Goal: Information Seeking & Learning: Learn about a topic

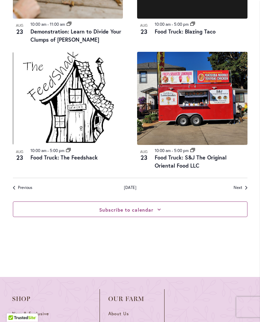
scroll to position [941, 0]
click at [161, 209] on icon at bounding box center [159, 210] width 3 height 2
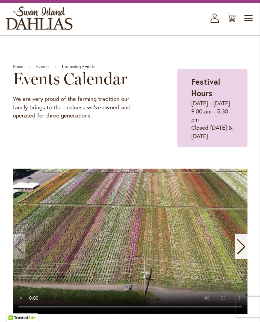
scroll to position [31, 0]
click at [250, 23] on span "Toggle Nav" at bounding box center [249, 19] width 10 height 14
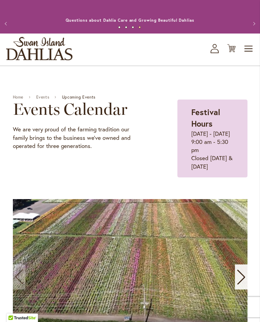
scroll to position [0, 0]
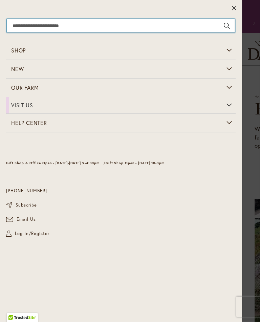
click at [32, 28] on input "Search" at bounding box center [121, 26] width 228 height 14
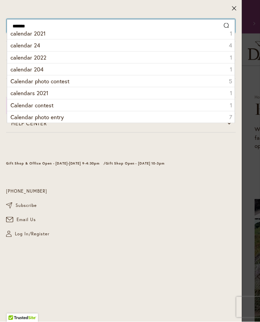
type input "********"
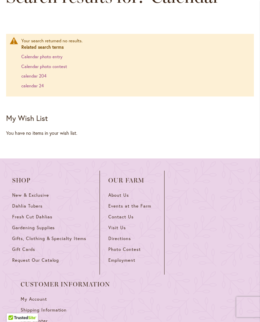
scroll to position [103, 0]
click at [139, 209] on span "Events at the Farm" at bounding box center [129, 206] width 43 height 6
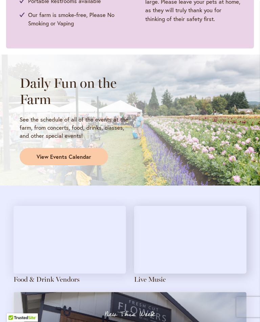
scroll to position [511, 0]
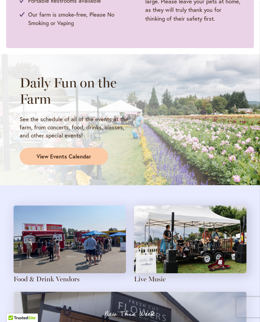
click at [57, 155] on span "View Events Calendar" at bounding box center [64, 157] width 55 height 8
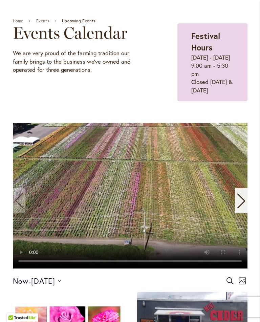
scroll to position [55, 0]
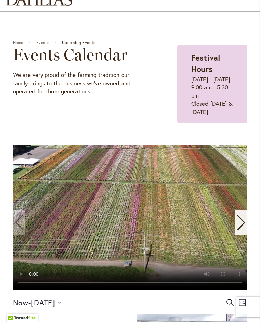
click at [134, 233] on video "1 / 11" at bounding box center [130, 218] width 235 height 146
click at [130, 234] on video "1 / 11" at bounding box center [130, 218] width 235 height 146
click at [193, 250] on video "1 / 11" at bounding box center [130, 218] width 235 height 146
click at [246, 235] on div "Next slide" at bounding box center [241, 222] width 13 height 25
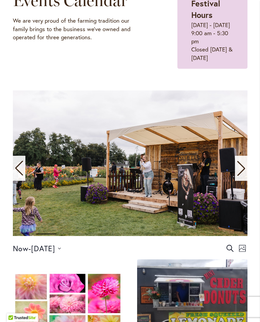
scroll to position [109, 0]
click at [246, 181] on div "Next slide" at bounding box center [241, 168] width 13 height 25
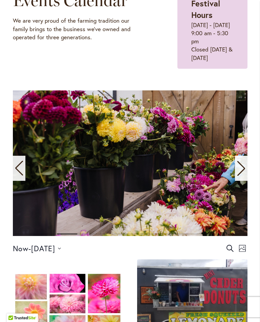
click at [240, 176] on icon "Next slide" at bounding box center [241, 168] width 9 height 15
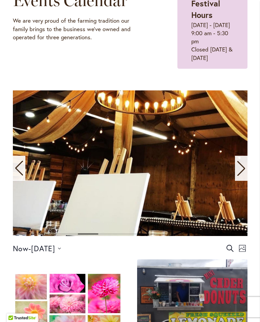
click at [245, 176] on icon "Next slide" at bounding box center [241, 168] width 9 height 15
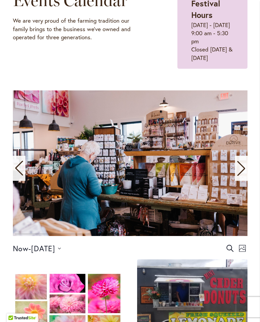
click at [246, 181] on div "Next slide" at bounding box center [241, 168] width 13 height 25
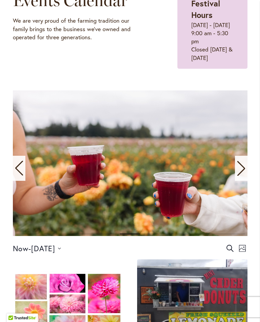
click at [241, 176] on icon "Next slide" at bounding box center [241, 168] width 9 height 15
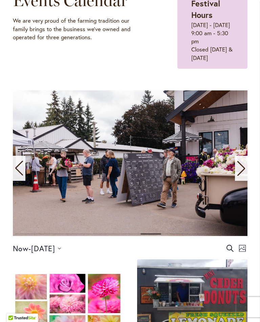
click at [245, 176] on icon "Next slide" at bounding box center [241, 168] width 9 height 15
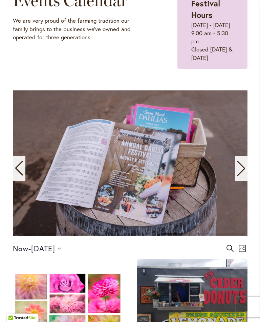
click at [247, 181] on div "Next slide" at bounding box center [241, 168] width 13 height 25
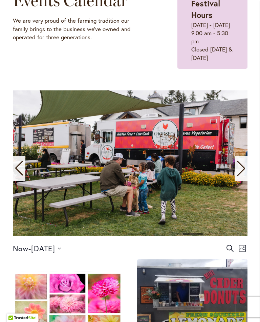
click at [61, 250] on icon "Click to toggle datepicker" at bounding box center [59, 249] width 3 height 2
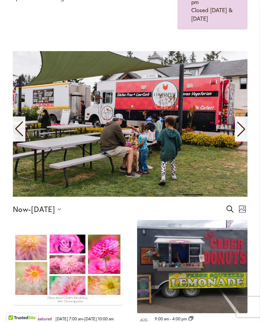
scroll to position [145, 0]
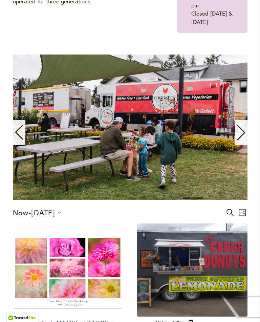
click at [245, 140] on icon "Next slide" at bounding box center [241, 132] width 9 height 15
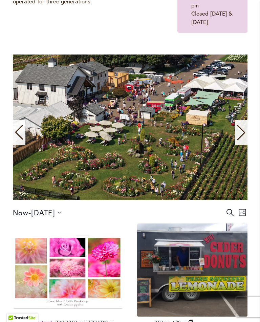
click at [245, 140] on icon "Next slide" at bounding box center [241, 132] width 9 height 15
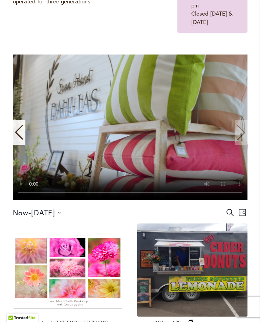
click at [242, 152] on video "11 / 11" at bounding box center [130, 128] width 235 height 146
click at [160, 145] on video "11 / 11" at bounding box center [130, 128] width 235 height 146
click at [242, 147] on video "11 / 11" at bounding box center [130, 128] width 235 height 146
click at [242, 148] on video "11 / 11" at bounding box center [130, 128] width 235 height 146
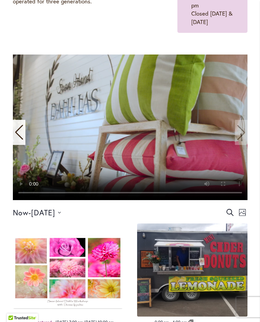
click at [243, 150] on video "11 / 11" at bounding box center [130, 128] width 235 height 146
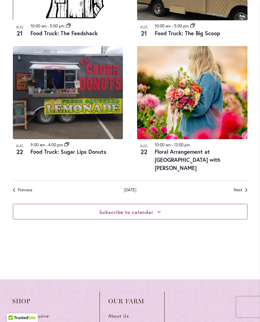
scroll to position [940, 0]
click at [240, 193] on span "Next Events" at bounding box center [238, 190] width 9 height 6
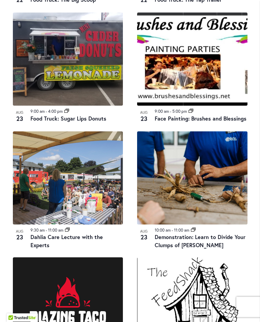
scroll to position [594, 0]
